Goal: Information Seeking & Learning: Learn about a topic

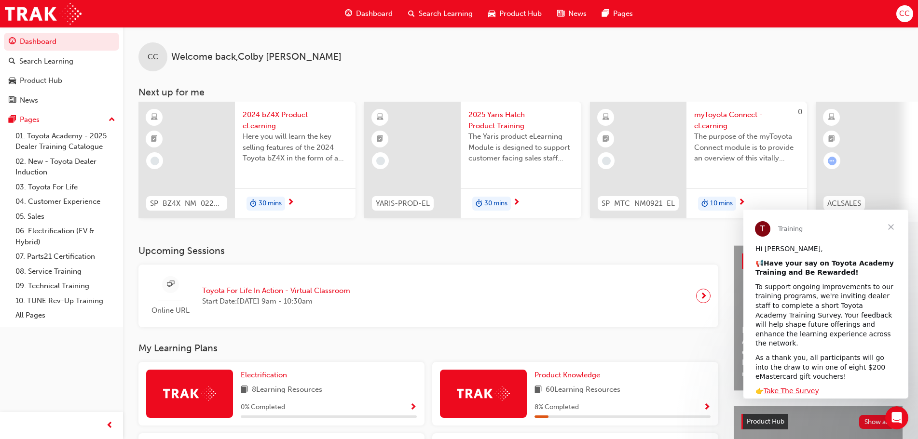
click at [526, 16] on span "Product Hub" at bounding box center [520, 13] width 42 height 11
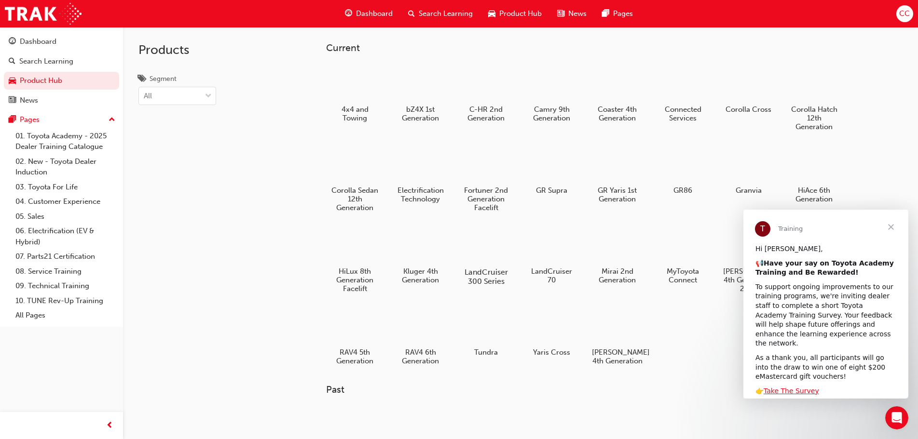
click at [478, 244] on div at bounding box center [486, 244] width 54 height 39
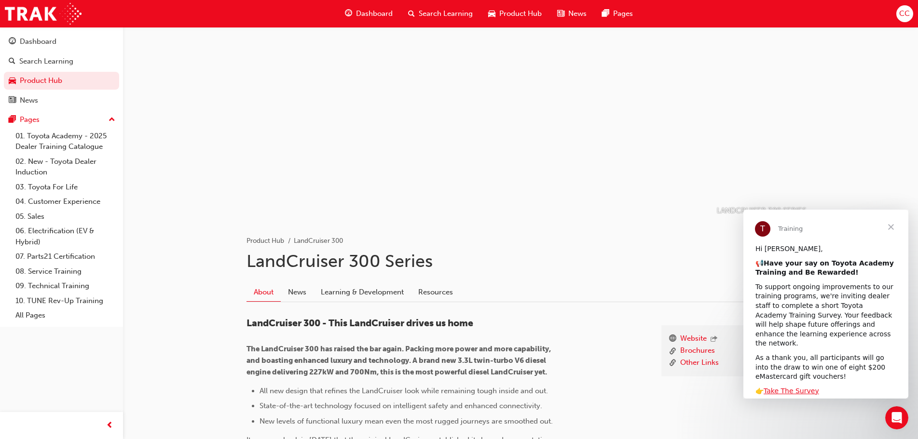
click at [894, 232] on span "Close" at bounding box center [891, 227] width 35 height 35
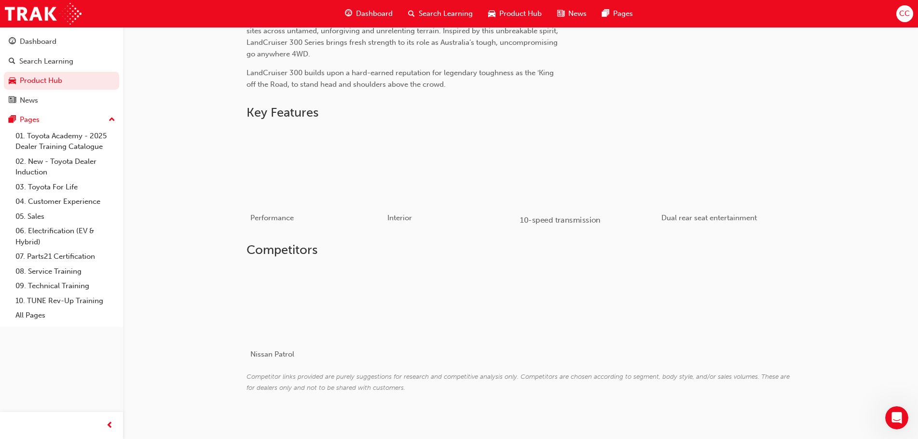
scroll to position [442, 0]
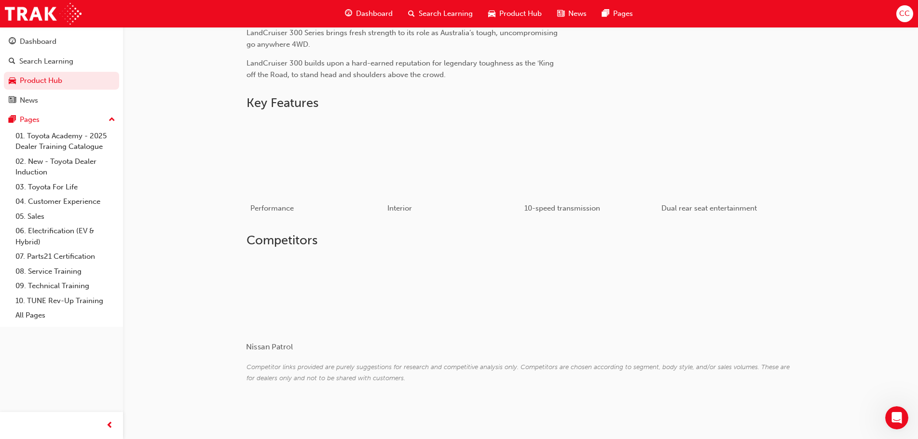
click at [270, 292] on div at bounding box center [303, 295] width 115 height 77
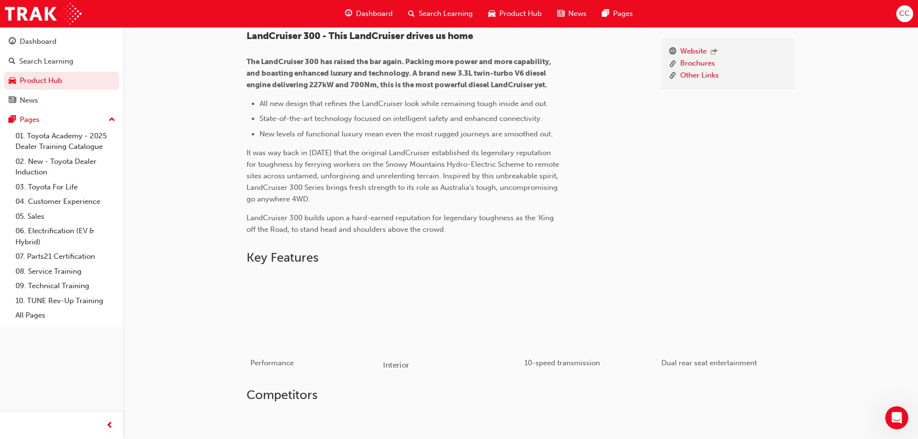
scroll to position [249, 0]
